Goal: Information Seeking & Learning: Learn about a topic

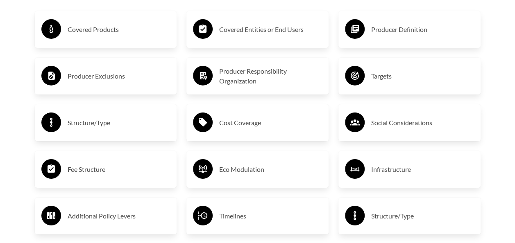
scroll to position [1353, 0]
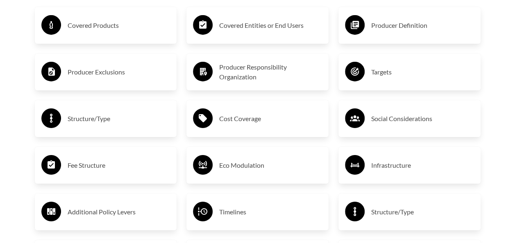
click at [435, 20] on h3 "Producer Definition" at bounding box center [422, 25] width 103 height 13
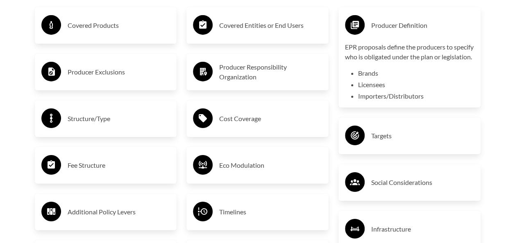
click at [402, 29] on h3 "Producer Definition" at bounding box center [422, 25] width 103 height 13
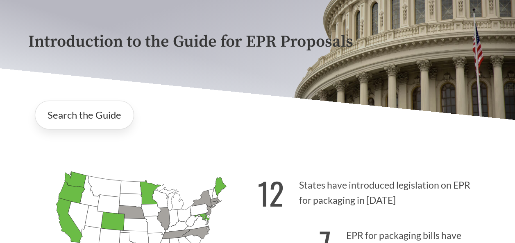
scroll to position [82, 0]
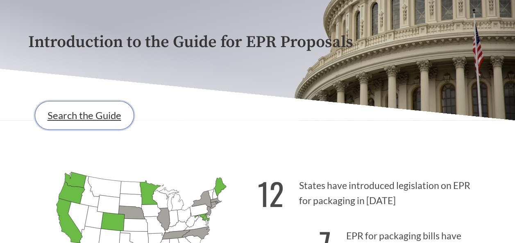
click at [95, 111] on link "Search the Guide" at bounding box center [84, 115] width 99 height 29
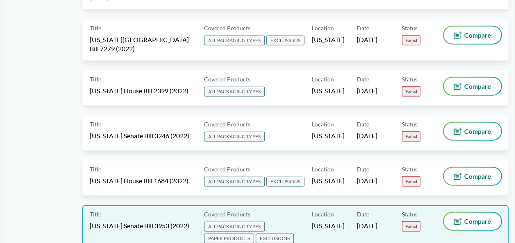
scroll to position [4118, 0]
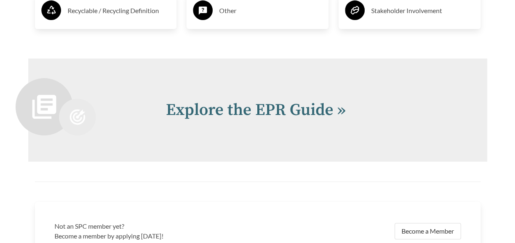
scroll to position [1647, 0]
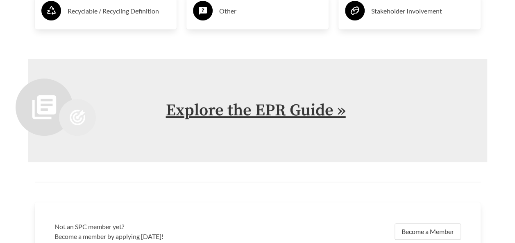
click at [200, 114] on link "Explore the EPR Guide »" at bounding box center [256, 110] width 180 height 20
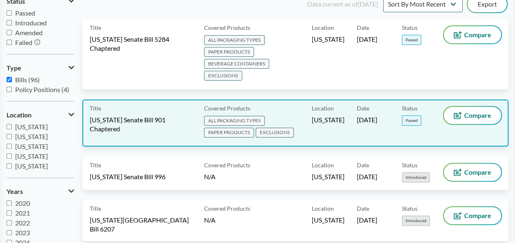
scroll to position [95, 0]
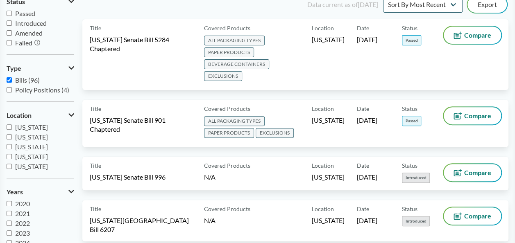
click at [10, 125] on input "[US_STATE]" at bounding box center [9, 127] width 5 height 5
checkbox input "true"
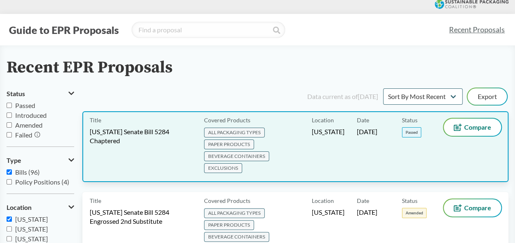
scroll to position [0, 0]
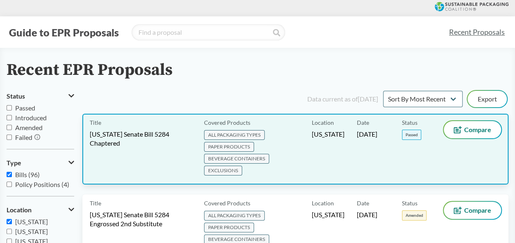
click at [141, 157] on div "Title [US_STATE] Senate Bill 5284 Chaptered" at bounding box center [145, 149] width 111 height 56
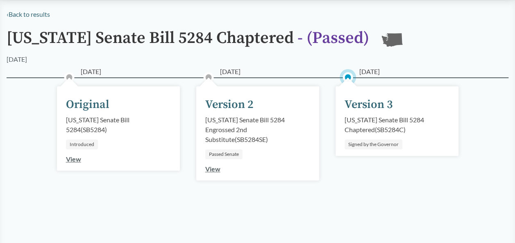
scroll to position [54, 0]
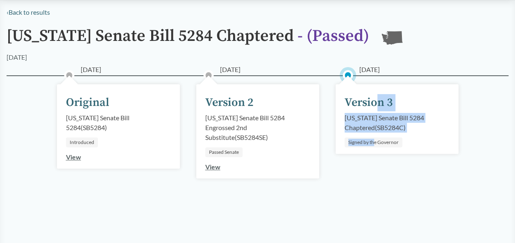
drag, startPoint x: 374, startPoint y: 140, endPoint x: 377, endPoint y: 104, distance: 35.4
click at [377, 104] on div "[DATE] Version 3 [US_STATE] Senate Bill 5284 Chaptered ( SB5284C ) Signed by th…" at bounding box center [397, 119] width 123 height 70
drag, startPoint x: 377, startPoint y: 104, endPoint x: 371, endPoint y: 123, distance: 19.8
click at [371, 123] on div "[US_STATE] Senate Bill 5284 Chaptered ( SB5284C )" at bounding box center [397, 123] width 105 height 20
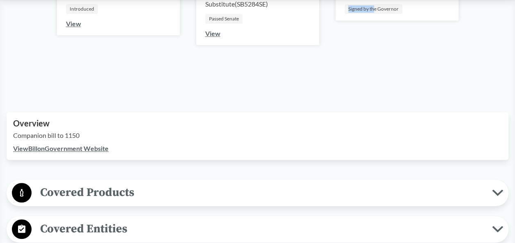
scroll to position [121, 0]
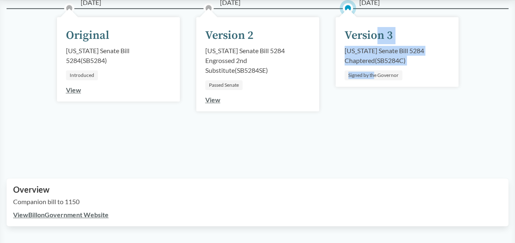
click at [70, 217] on link "View Bill on Government Website" at bounding box center [60, 215] width 95 height 8
